Goal: Transaction & Acquisition: Download file/media

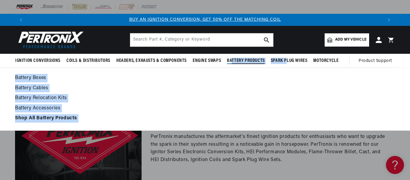
drag, startPoint x: 287, startPoint y: 58, endPoint x: 250, endPoint y: 63, distance: 37.0
click at [245, 63] on ul "Ignition Conversions Shop by Feature Ignitor© The Original Ignitor© Ignitor© II…" at bounding box center [178, 61] width 326 height 14
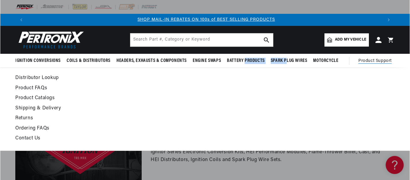
scroll to position [0, 355]
click at [373, 61] on span "Product Support" at bounding box center [374, 61] width 33 height 7
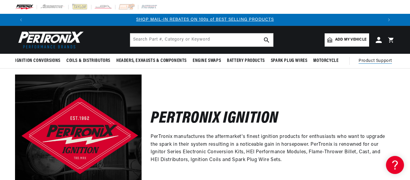
click at [369, 61] on span "Product Support" at bounding box center [374, 61] width 33 height 7
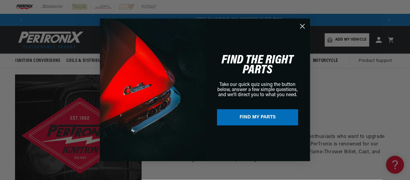
scroll to position [0, 712]
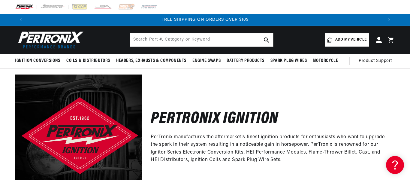
click at [382, 60] on div "Close dialog FIND THE RIGHT PARTS Take our quick quiz using the button below, a…" at bounding box center [205, 90] width 410 height 180
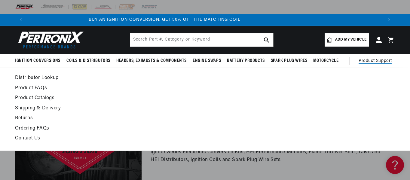
scroll to position [0, 0]
click at [35, 138] on link "Contact Us" at bounding box center [153, 138] width 276 height 8
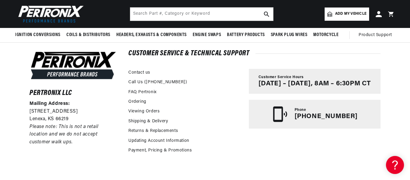
scroll to position [0, 711]
click at [147, 92] on link "FAQ Pertronix" at bounding box center [142, 92] width 28 height 7
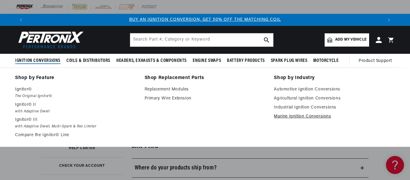
click at [292, 116] on link "Marine Ignition Conversions" at bounding box center [334, 116] width 121 height 7
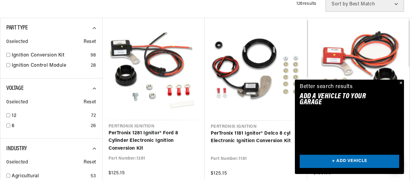
scroll to position [0, 355]
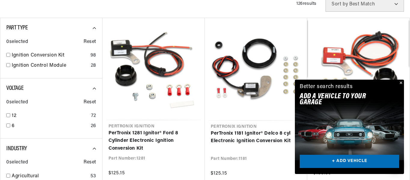
click at [401, 81] on button "Close" at bounding box center [399, 83] width 7 height 7
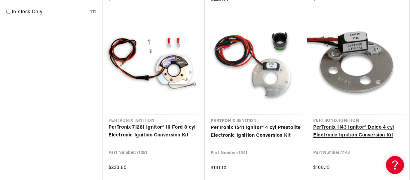
scroll to position [540, 0]
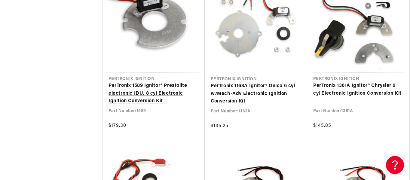
scroll to position [0, 711]
click at [147, 85] on link "PerTronix 1589 Ignitor® Prestolite electronic IDU, 8 cyl Electronic Ignition Co…" at bounding box center [153, 93] width 90 height 23
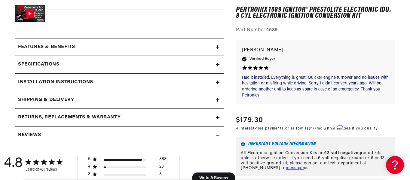
scroll to position [270, 0]
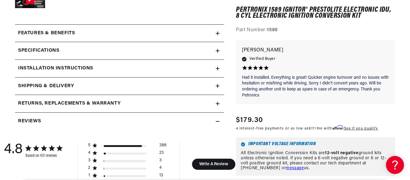
click at [218, 68] on icon at bounding box center [218, 69] width 4 height 4
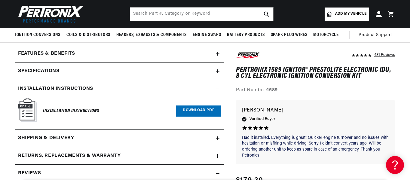
scroll to position [240, 0]
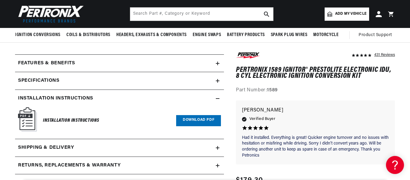
click at [196, 118] on link "Download PDF" at bounding box center [198, 120] width 45 height 11
